Goal: Navigation & Orientation: Find specific page/section

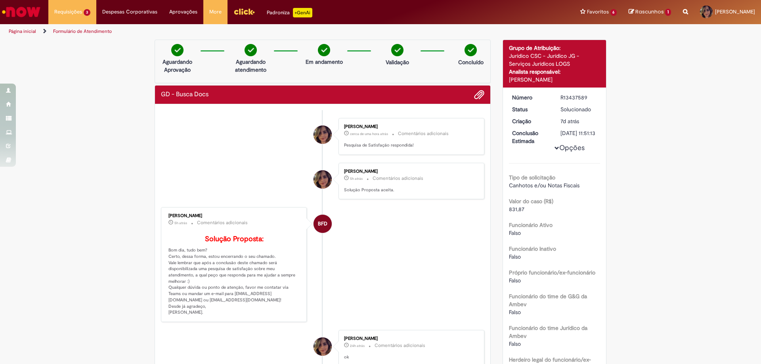
scroll to position [357, 0]
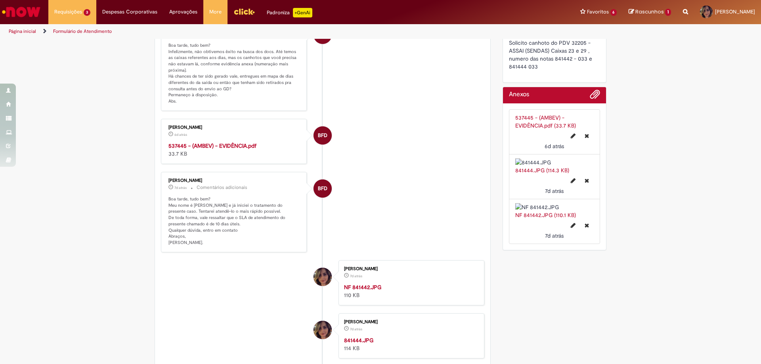
click at [36, 17] on img "Ir para a Homepage" at bounding box center [21, 12] width 41 height 16
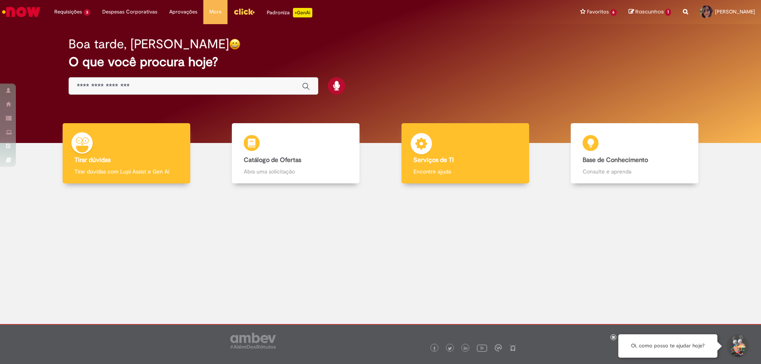
click at [467, 165] on div "Serviços de TI Serviços de TI Encontre ajuda" at bounding box center [465, 153] width 128 height 61
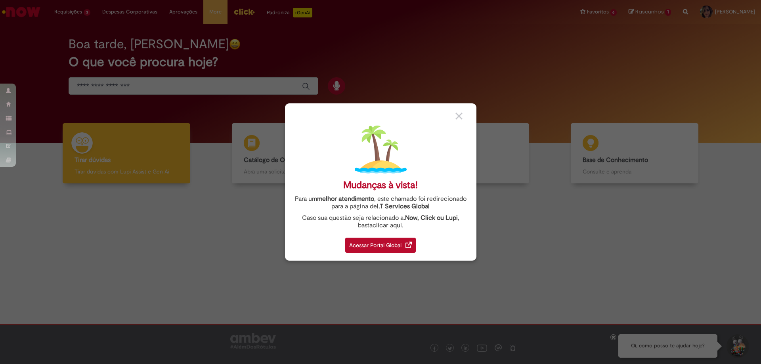
click at [376, 247] on div "Acessar Portal Global" at bounding box center [380, 245] width 71 height 15
